Goal: Information Seeking & Learning: Learn about a topic

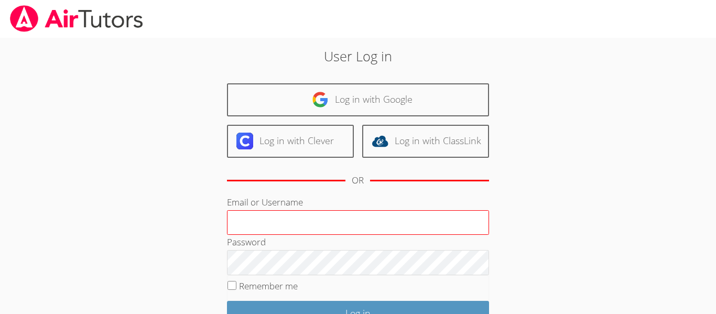
click at [242, 216] on input "Email or Username" at bounding box center [358, 222] width 262 height 25
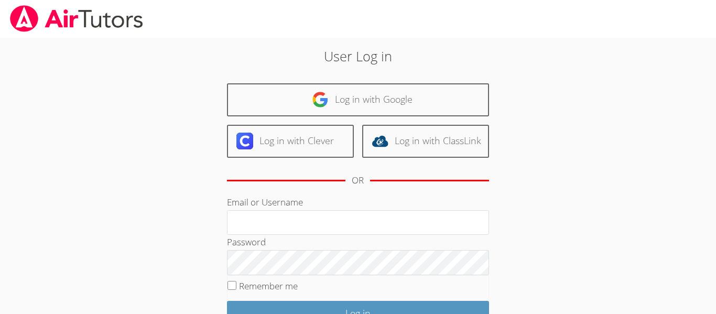
type input "[EMAIL_ADDRESS][DOMAIN_NAME]"
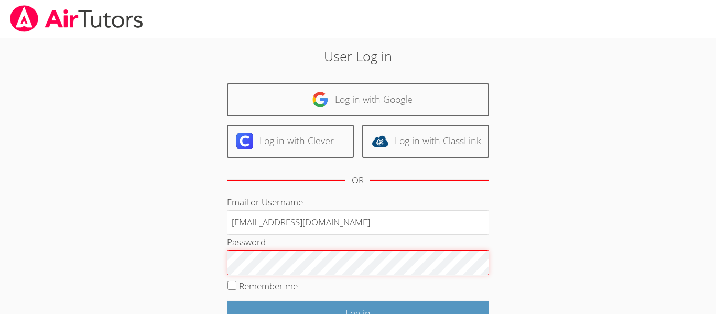
click at [227, 301] on input "Log in" at bounding box center [358, 313] width 262 height 25
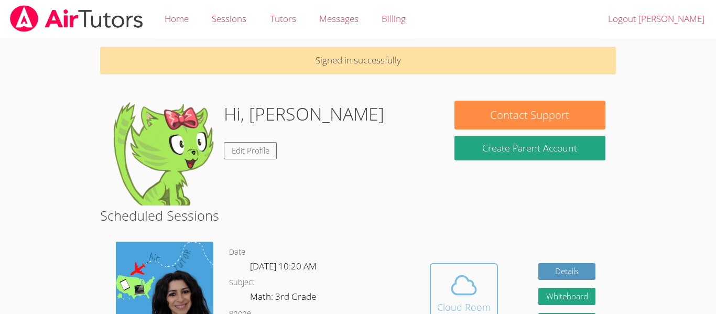
click at [441, 295] on span at bounding box center [463, 285] width 53 height 29
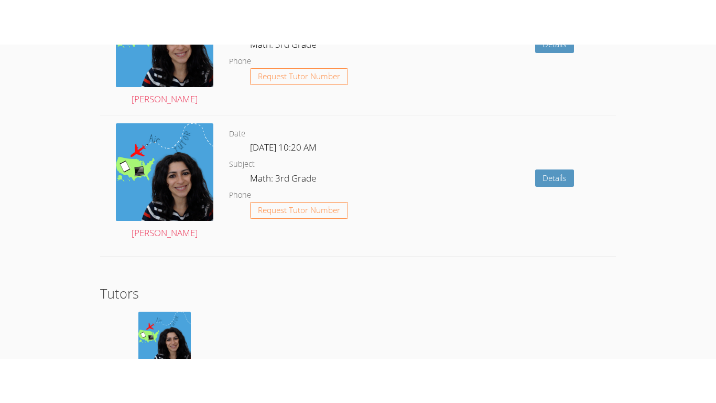
scroll to position [1335, 0]
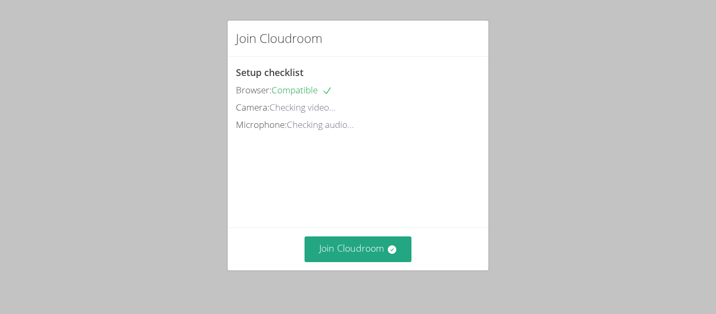
click at [352, 233] on div "Join Cloudroom" at bounding box center [358, 249] width 261 height 43
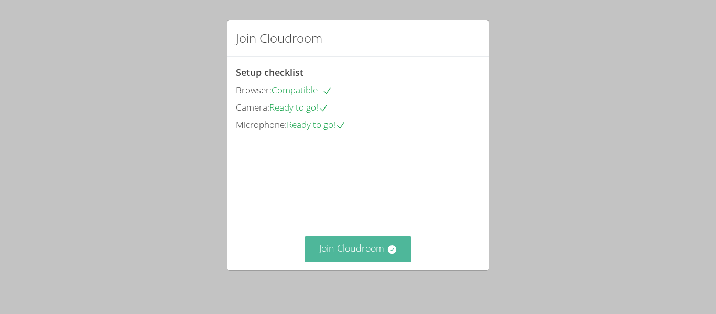
click at [352, 239] on button "Join Cloudroom" at bounding box center [359, 250] width 108 height 26
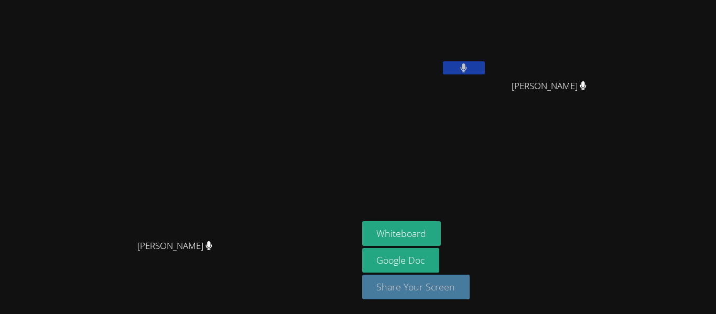
click at [470, 284] on button "Share Your Screen" at bounding box center [416, 287] width 108 height 25
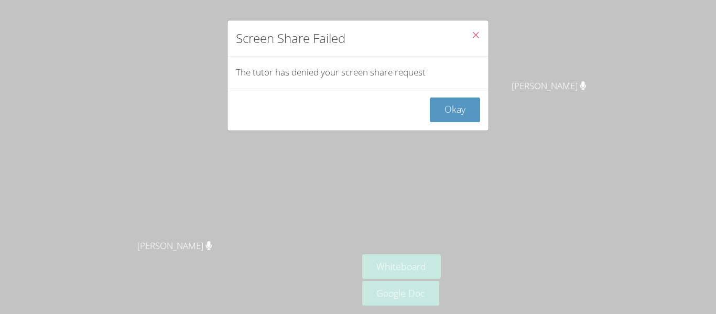
click at [475, 33] on icon "Close" at bounding box center [475, 34] width 9 height 9
click at [465, 107] on button "Okay" at bounding box center [455, 110] width 50 height 25
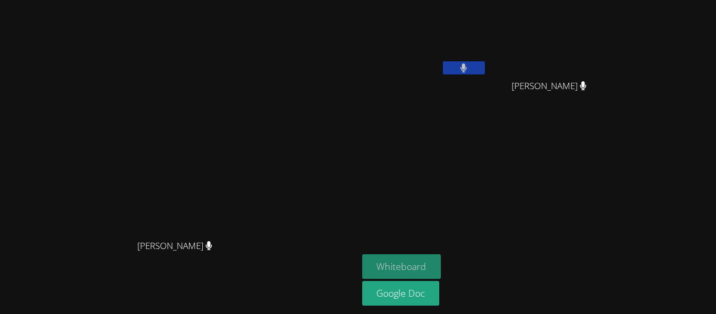
click at [442, 263] on button "Whiteboard" at bounding box center [401, 266] width 79 height 25
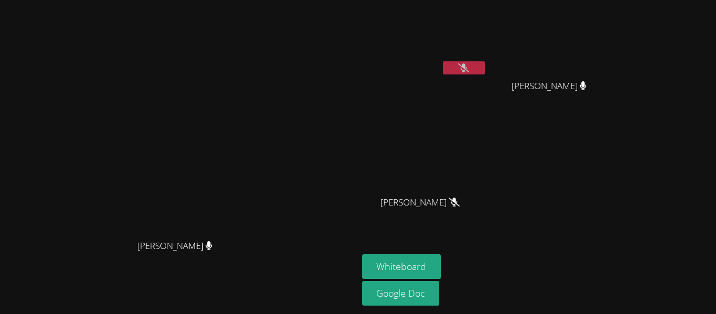
click at [485, 65] on button at bounding box center [464, 67] width 42 height 13
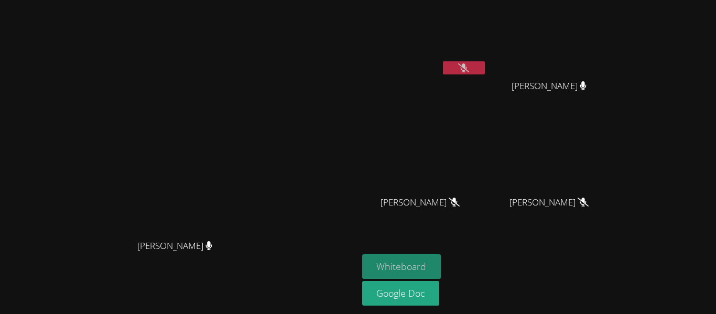
click at [442, 254] on button "Whiteboard" at bounding box center [401, 266] width 79 height 25
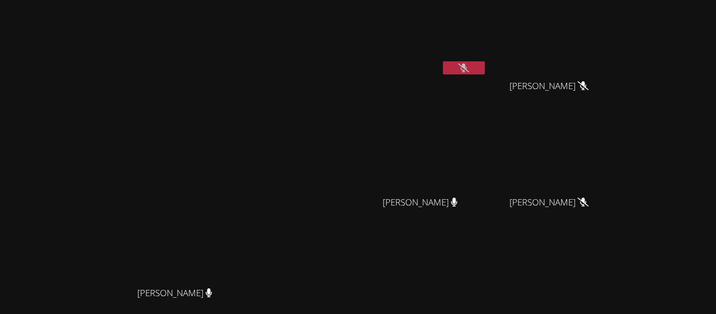
click at [616, 238] on div "Rogelio De La Cruz Barajas Edwin Silve Edwin Silve Nicole Reyes Mares Nicole Re…" at bounding box center [489, 176] width 254 height 345
click at [257, 231] on video at bounding box center [178, 183] width 157 height 197
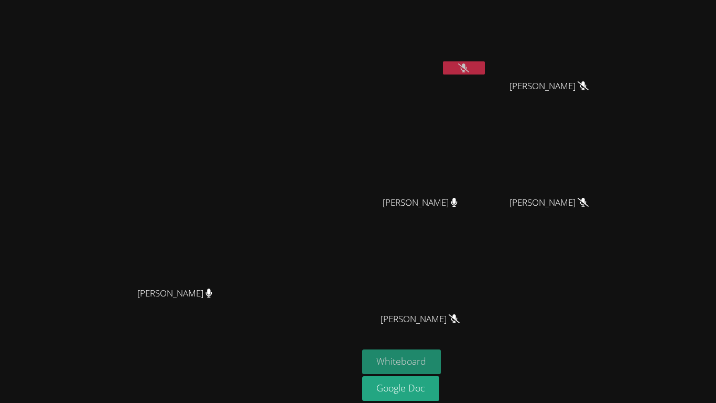
click at [442, 314] on button "Whiteboard" at bounding box center [401, 361] width 79 height 25
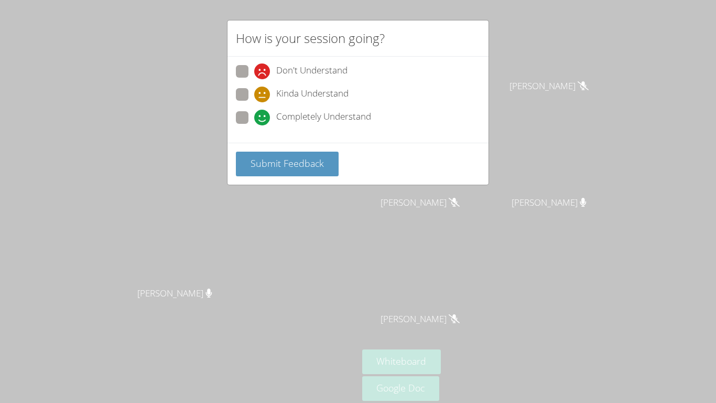
click at [283, 139] on div "Don't Understand Kinda Understand Completely Understand" at bounding box center [358, 100] width 261 height 86
click at [287, 153] on button "Submit Feedback" at bounding box center [287, 164] width 103 height 25
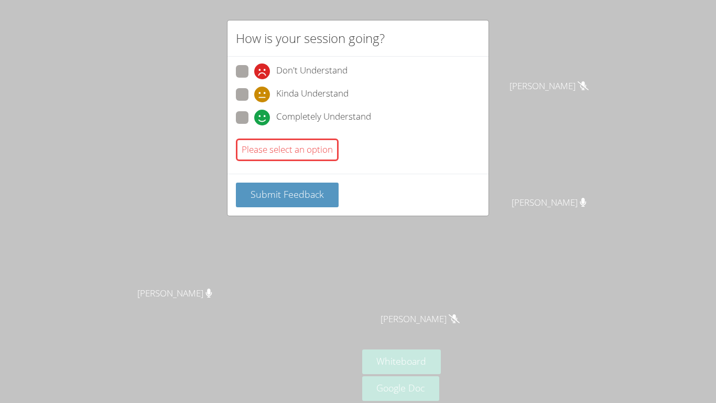
click at [235, 94] on div "Don't Understand Kinda Understand Completely Understand Please select an option" at bounding box center [358, 115] width 261 height 117
click at [254, 102] on span at bounding box center [254, 102] width 0 height 0
click at [254, 94] on input "Kinda Understand" at bounding box center [258, 92] width 9 height 9
radio input "true"
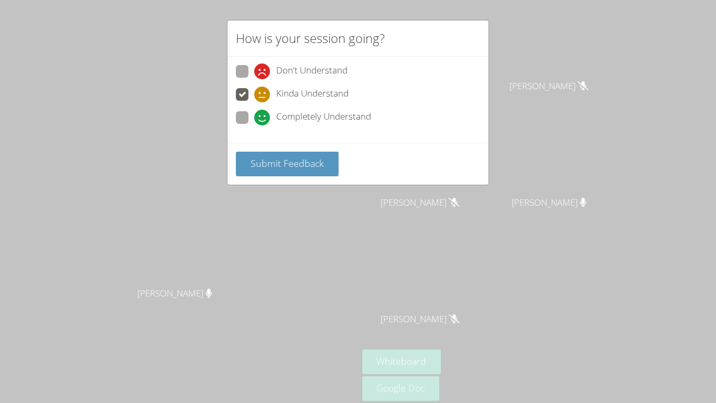
click at [254, 125] on span at bounding box center [254, 125] width 0 height 0
click at [254, 116] on input "Completely Understand" at bounding box center [258, 115] width 9 height 9
radio input "true"
click at [302, 160] on span "Submit Feedback" at bounding box center [287, 163] width 73 height 13
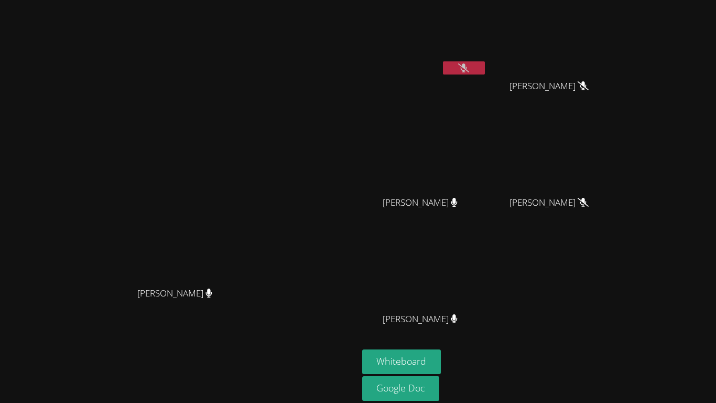
click at [485, 68] on button at bounding box center [464, 67] width 42 height 13
